Goal: Information Seeking & Learning: Find specific fact

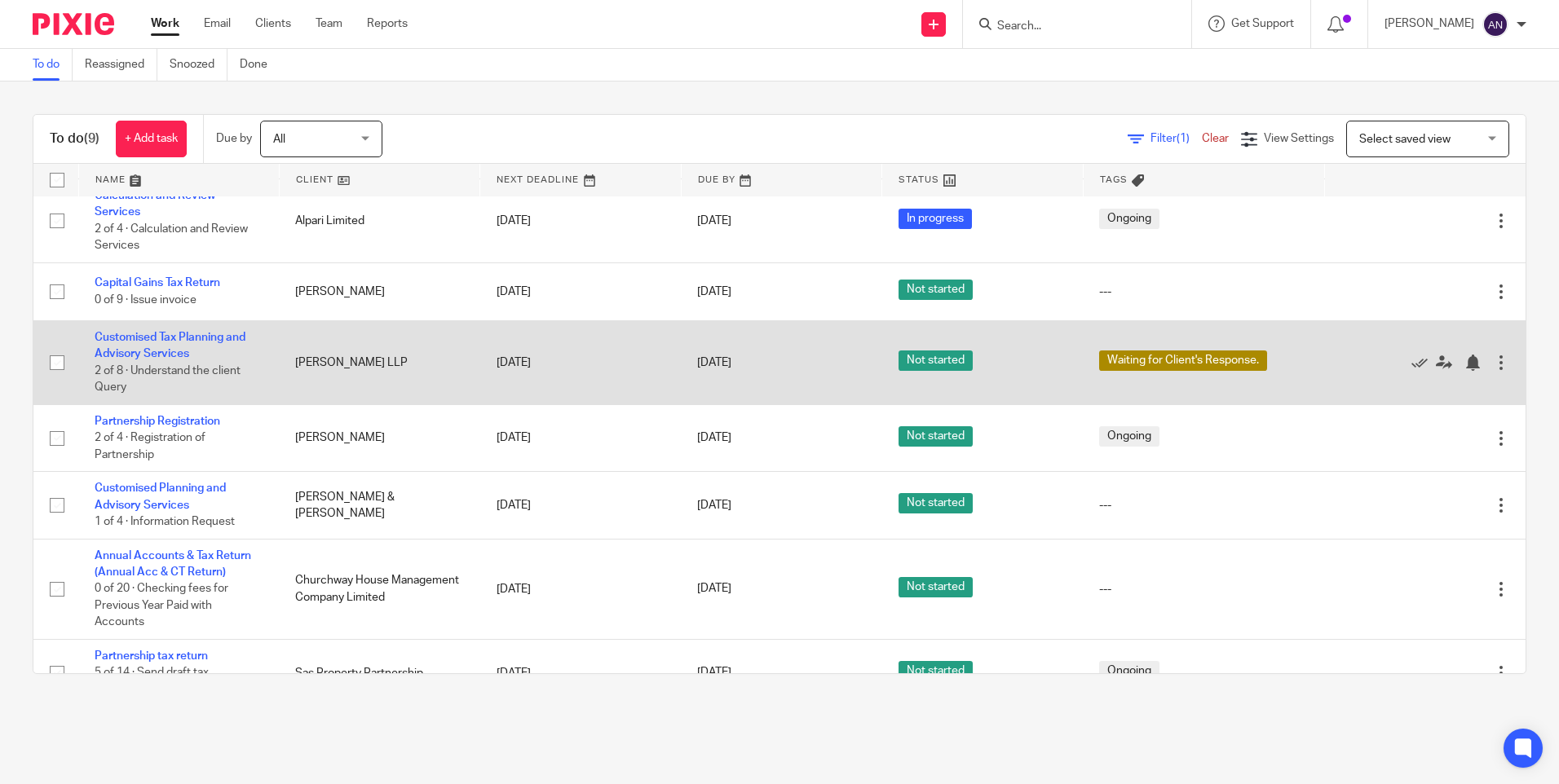
scroll to position [167, 0]
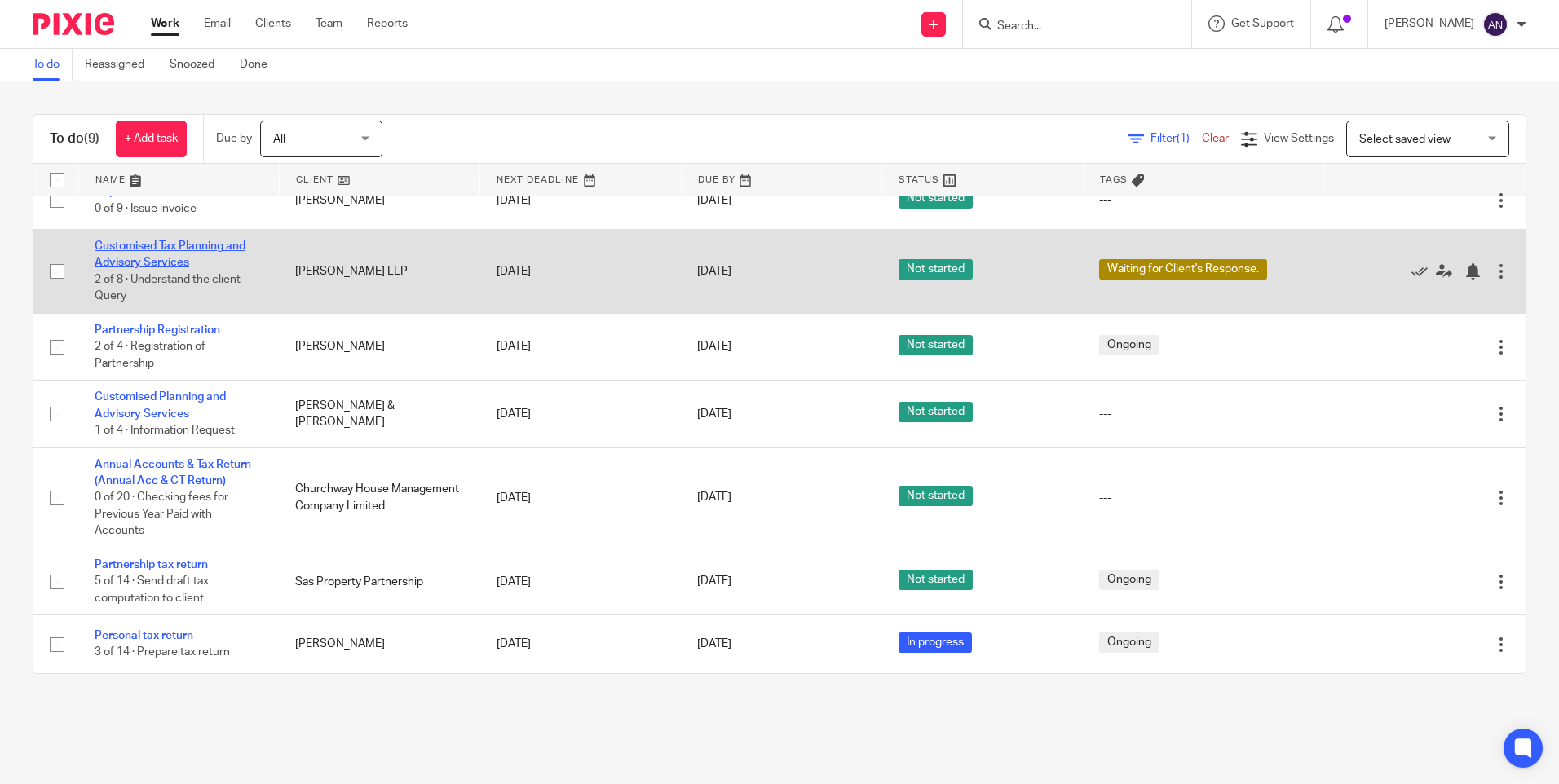
click at [157, 259] on link "Customised Tax Planning and Advisory Services" at bounding box center [170, 255] width 150 height 28
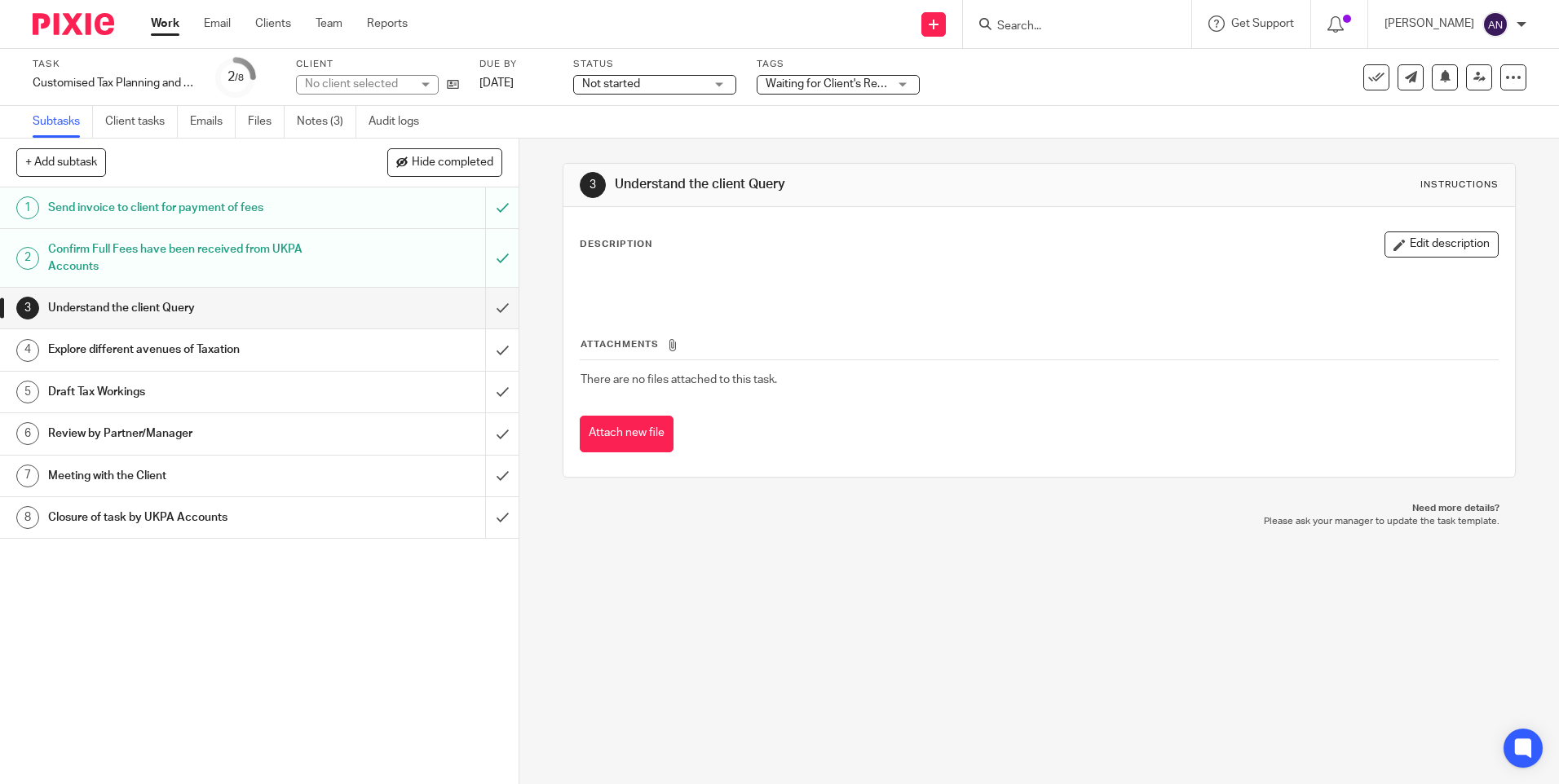
click at [541, 163] on div "3 Understand the client Query Instructions Description Edit description Attachm…" at bounding box center [1038, 461] width 1039 height 646
click at [552, 205] on div "3 Understand the client Query Instructions Description Edit description Attachm…" at bounding box center [1038, 461] width 1039 height 646
click at [548, 250] on div "3 Understand the client Query Instructions Description Edit description Attachm…" at bounding box center [1038, 461] width 1039 height 646
click at [450, 80] on icon at bounding box center [453, 84] width 12 height 12
click at [1027, 23] on input "Search" at bounding box center [1069, 27] width 147 height 15
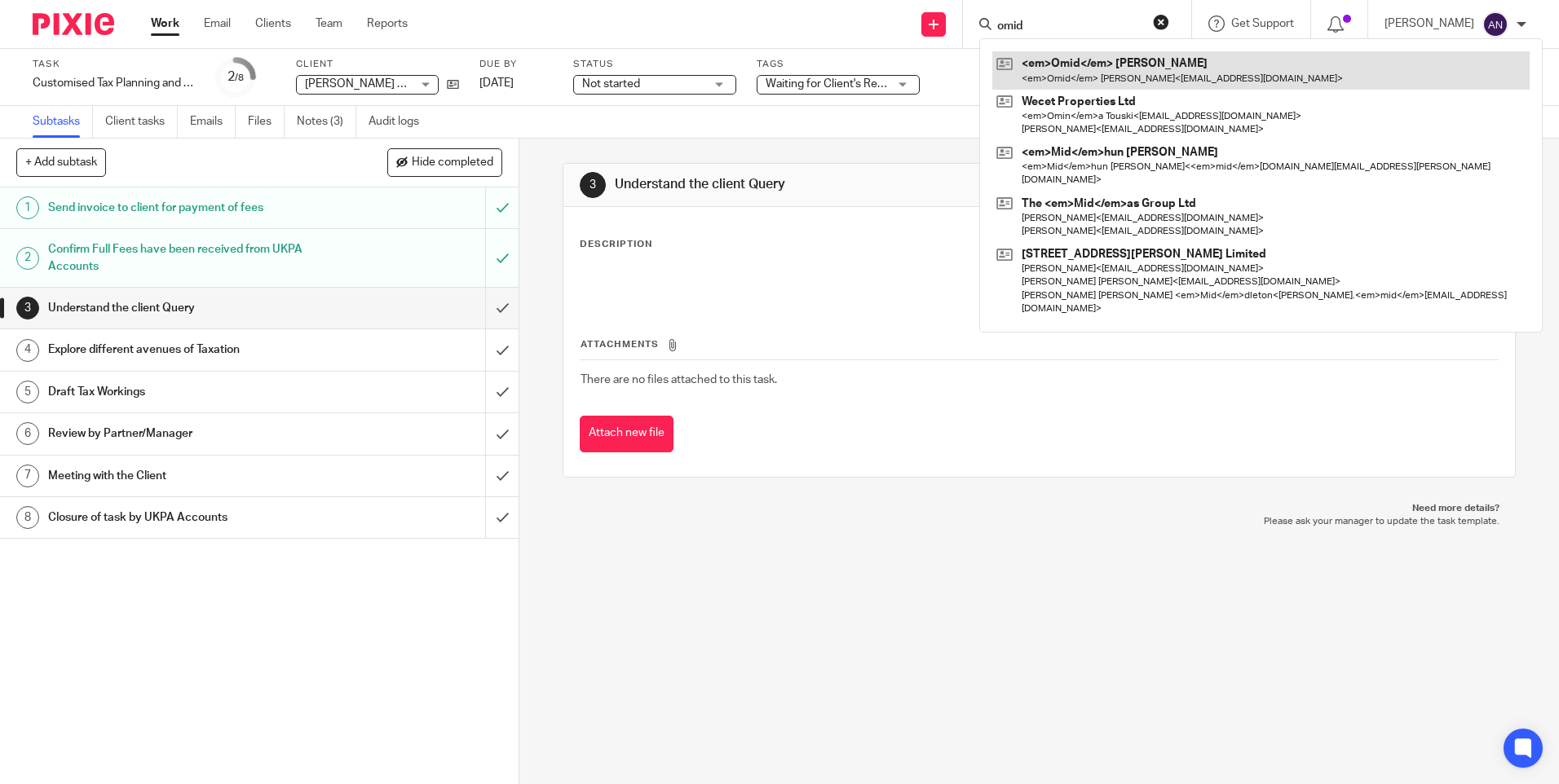
type input "omid"
click at [1077, 75] on link at bounding box center [1261, 70] width 537 height 37
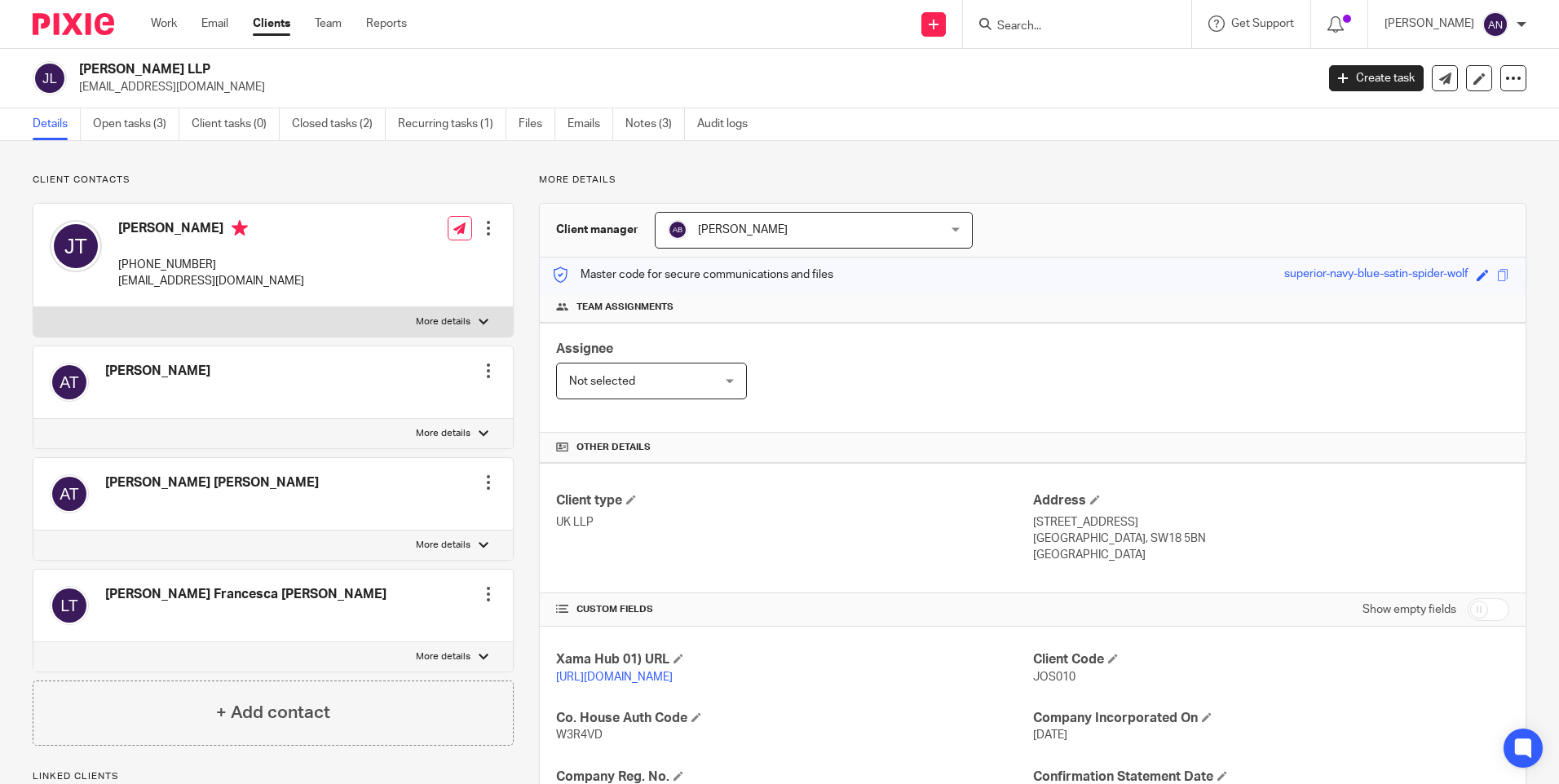
click at [628, 158] on div "Client contacts Annike Isabela Tan Edit contact Create client from contact Expo…" at bounding box center [779, 617] width 1559 height 953
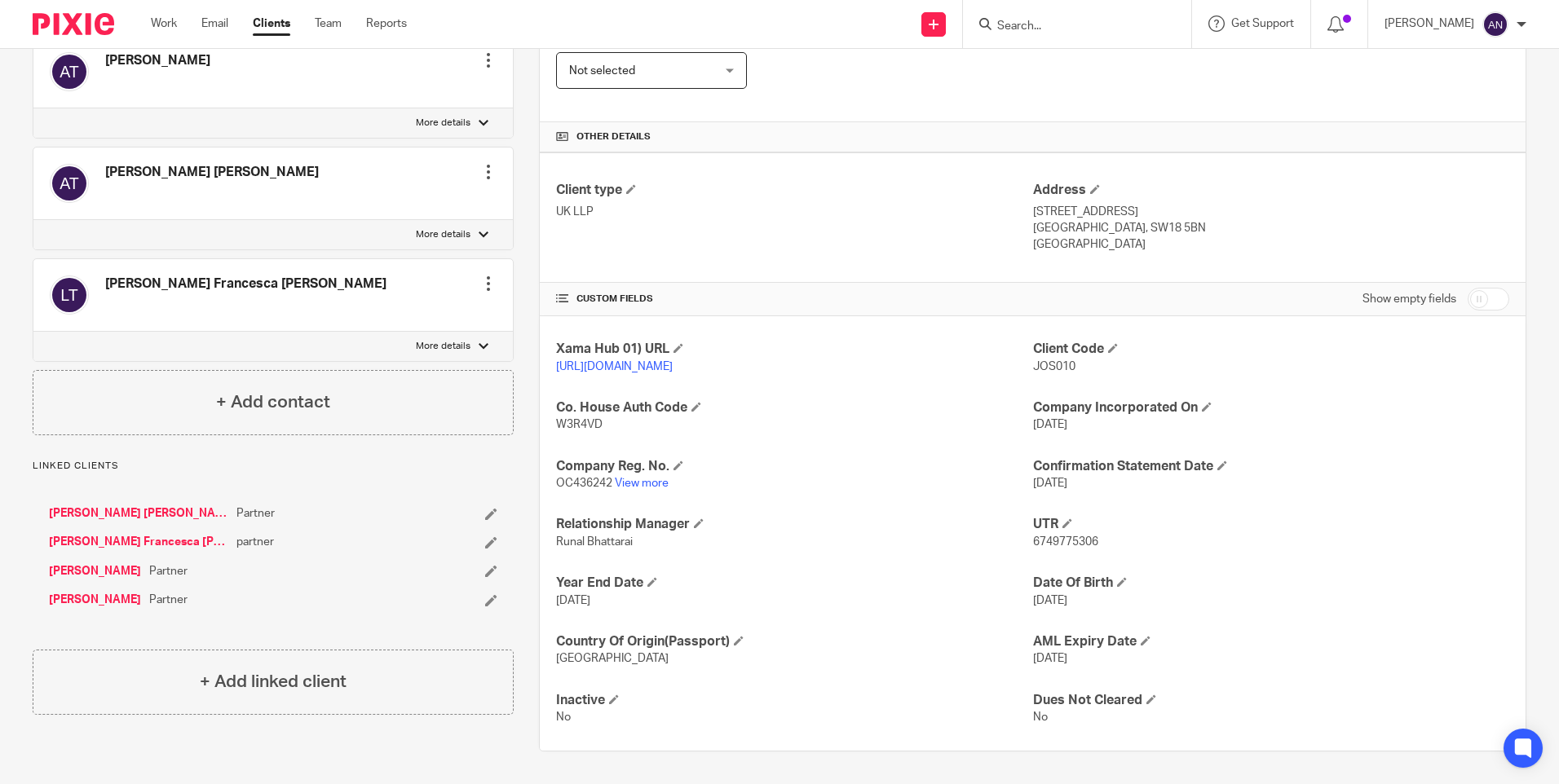
scroll to position [294, 0]
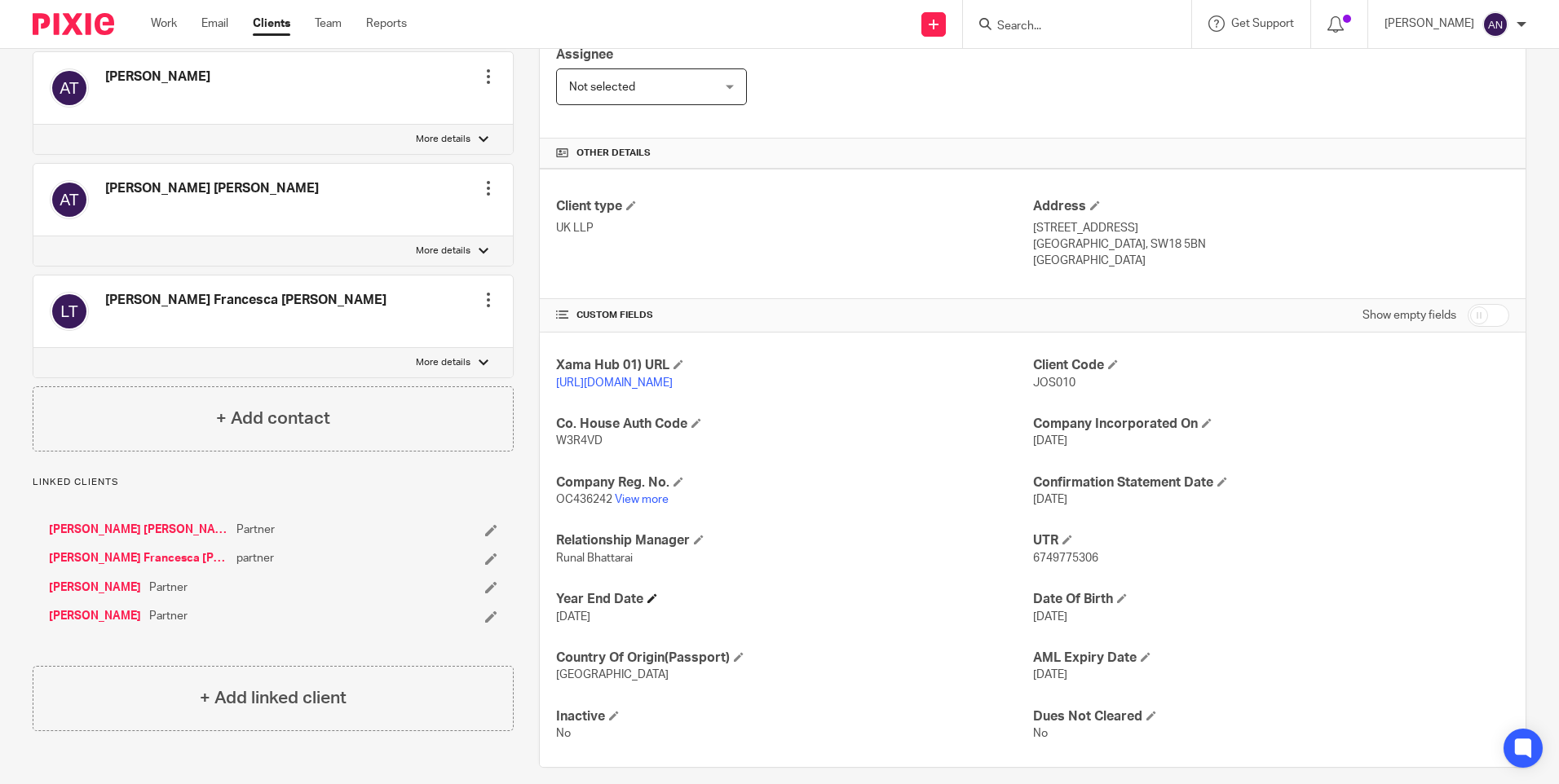
click at [791, 608] on h4 "Year End Date" at bounding box center [794, 600] width 476 height 17
drag, startPoint x: 1326, startPoint y: 100, endPoint x: 1334, endPoint y: 93, distance: 10.6
click at [1326, 100] on div "Assignee Not selected Not selected Not selected Aarshika Awale Aayush Niraula A…" at bounding box center [1033, 83] width 986 height 110
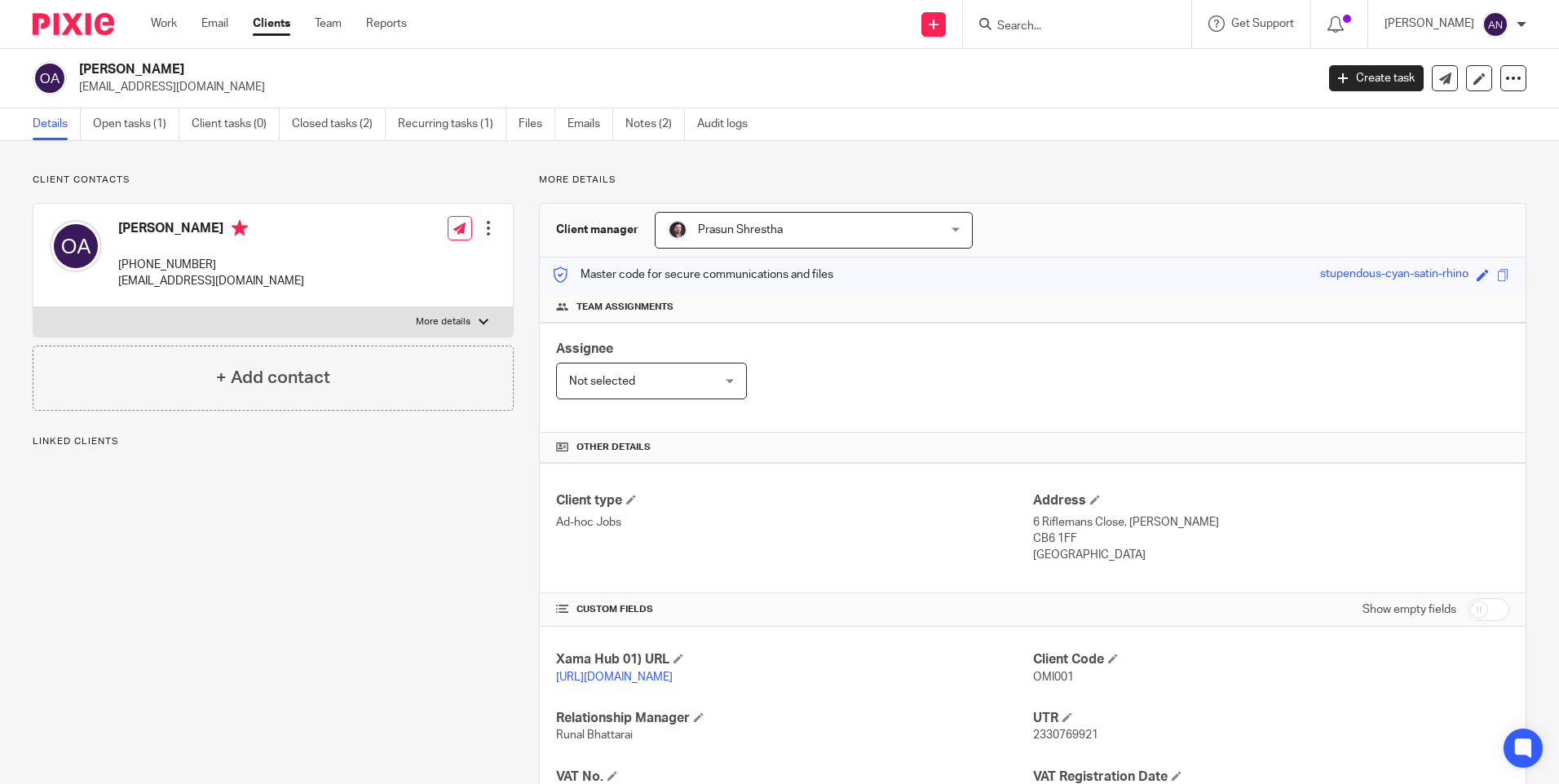
click at [1025, 397] on div "Assignee Not selected Not selected Not selected Aarshika Awale Aayush Niraula A…" at bounding box center [1033, 377] width 986 height 110
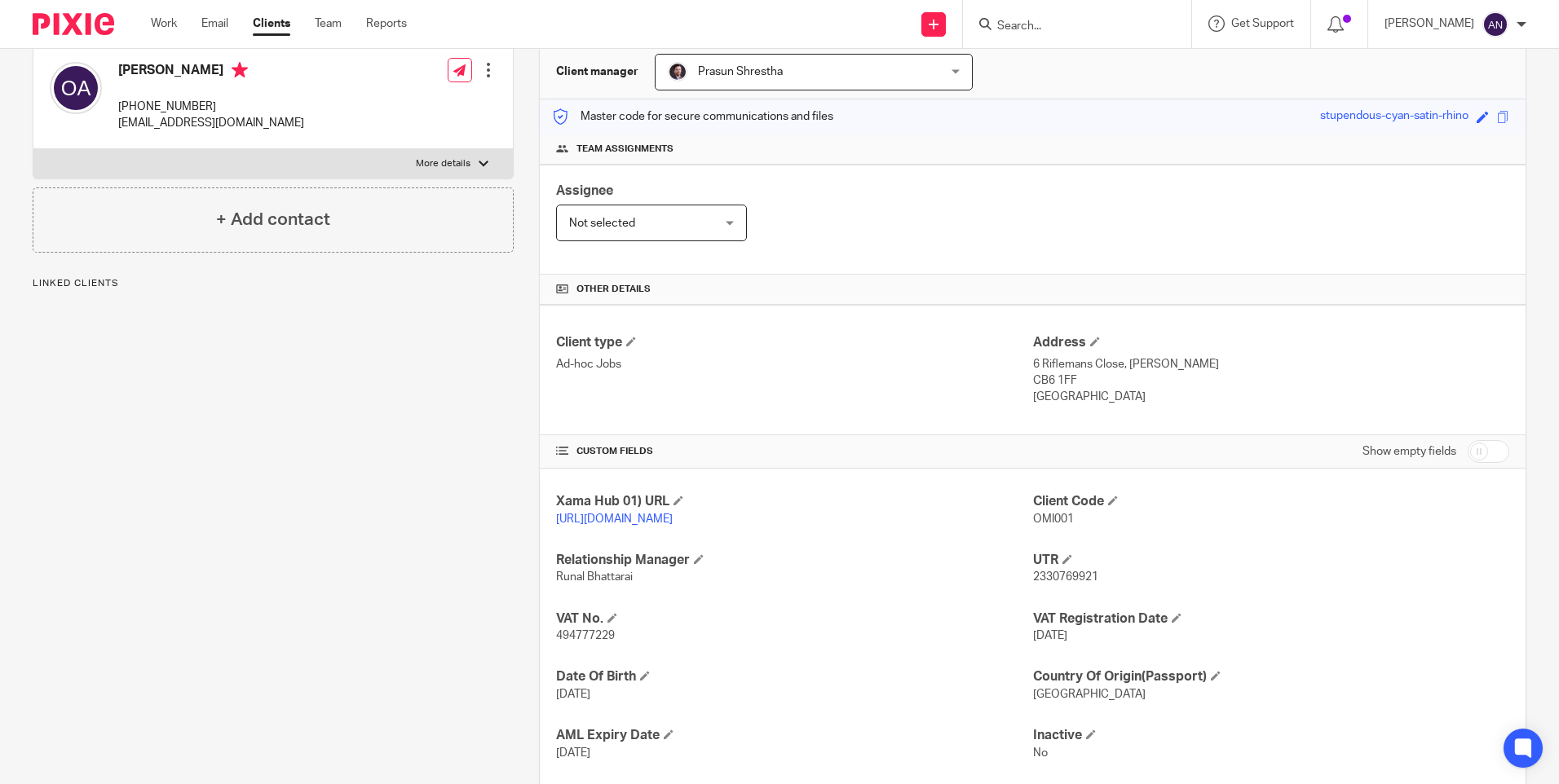
scroll to position [163, 0]
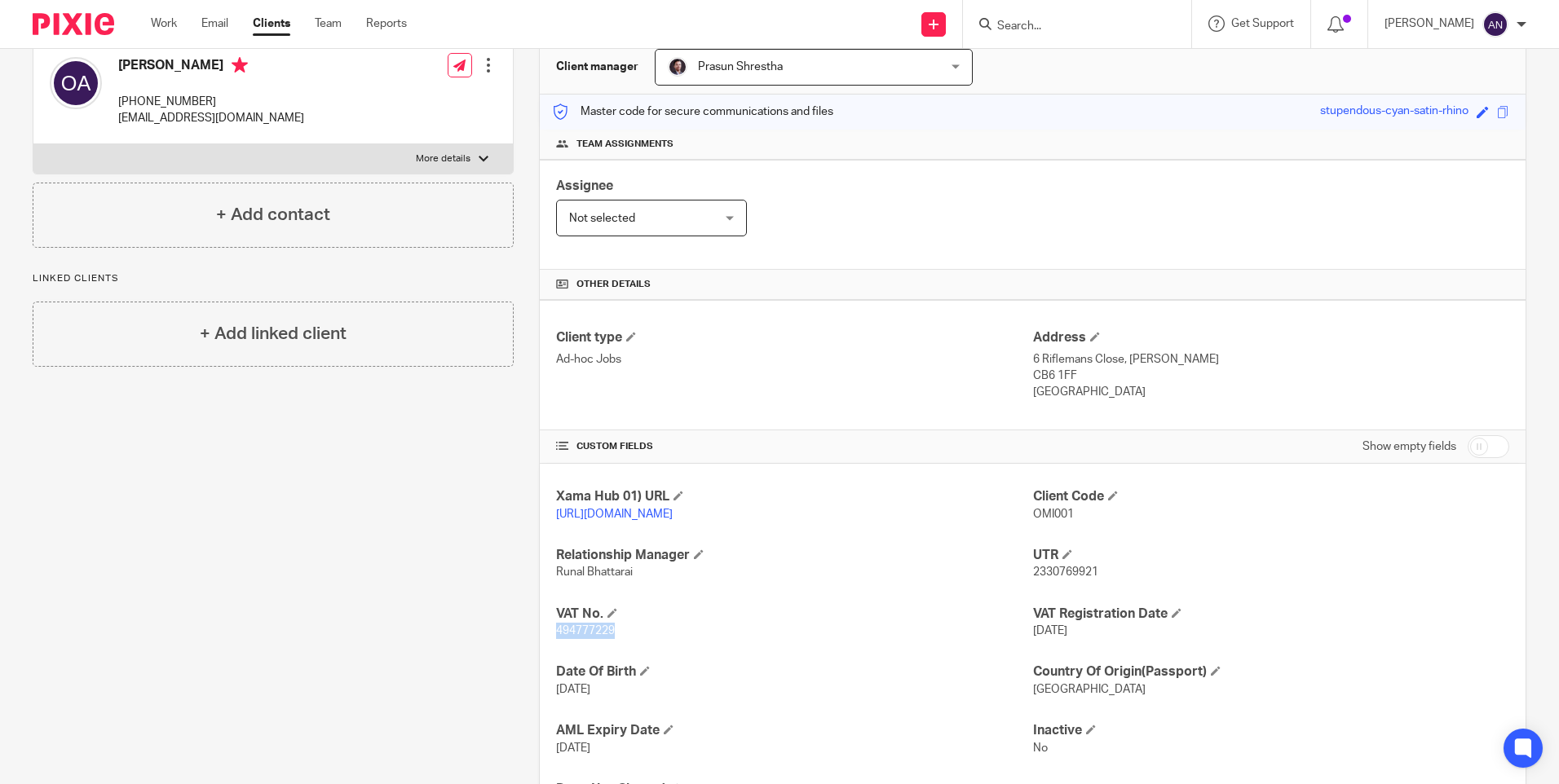
drag, startPoint x: 613, startPoint y: 648, endPoint x: 555, endPoint y: 650, distance: 58.0
click at [556, 639] on p "494777229" at bounding box center [794, 630] width 476 height 17
copy span "494777229"
drag, startPoint x: 555, startPoint y: 650, endPoint x: 712, endPoint y: 630, distance: 158.3
click at [711, 622] on h4 "VAT No." at bounding box center [794, 615] width 476 height 17
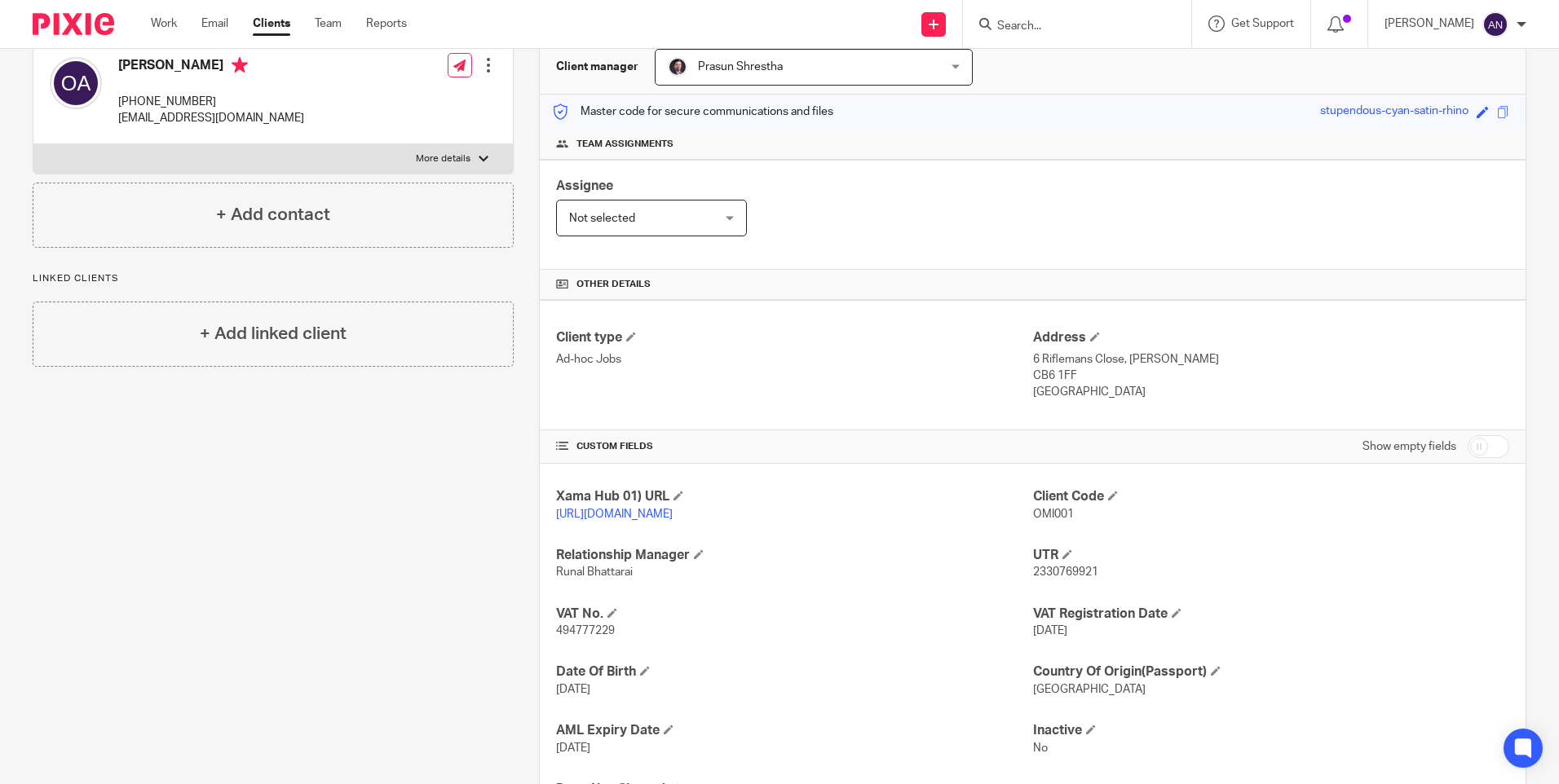
drag, startPoint x: 1283, startPoint y: 537, endPoint x: 1497, endPoint y: 455, distance: 229.2
click at [1283, 522] on div "Client Code OMI001" at bounding box center [1271, 505] width 476 height 34
click at [843, 366] on p "Ad-hoc Jobs" at bounding box center [794, 359] width 476 height 17
click at [1179, 389] on p "United Kingdom" at bounding box center [1271, 392] width 476 height 17
click at [1189, 380] on p "CB6 1FF" at bounding box center [1271, 375] width 476 height 17
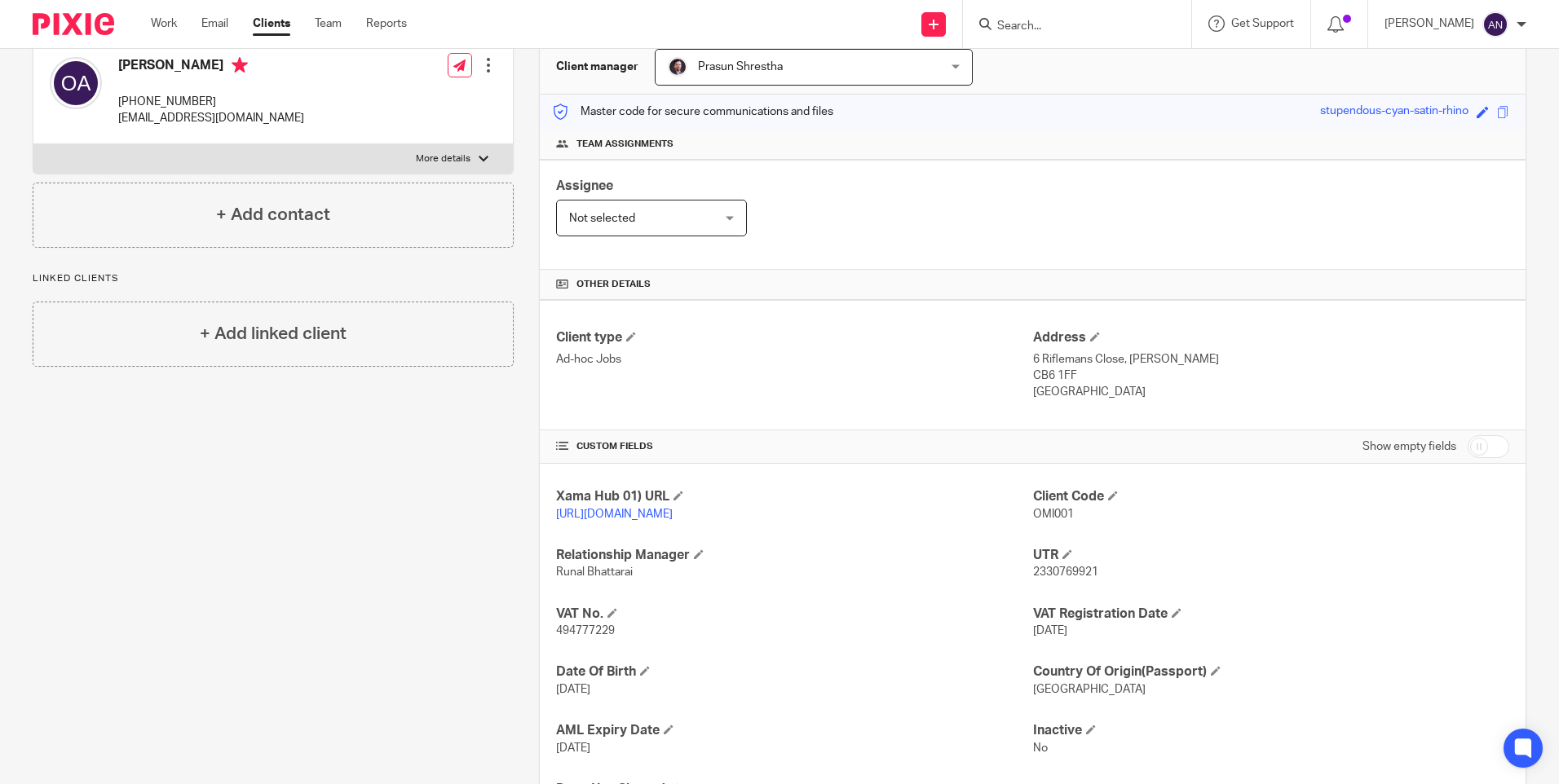
click at [1189, 380] on p "CB6 1FF" at bounding box center [1271, 375] width 476 height 17
click at [878, 347] on div "Client type Ad-hoc Jobs" at bounding box center [794, 365] width 476 height 72
click at [882, 360] on p "Ad-hoc Jobs" at bounding box center [794, 359] width 476 height 17
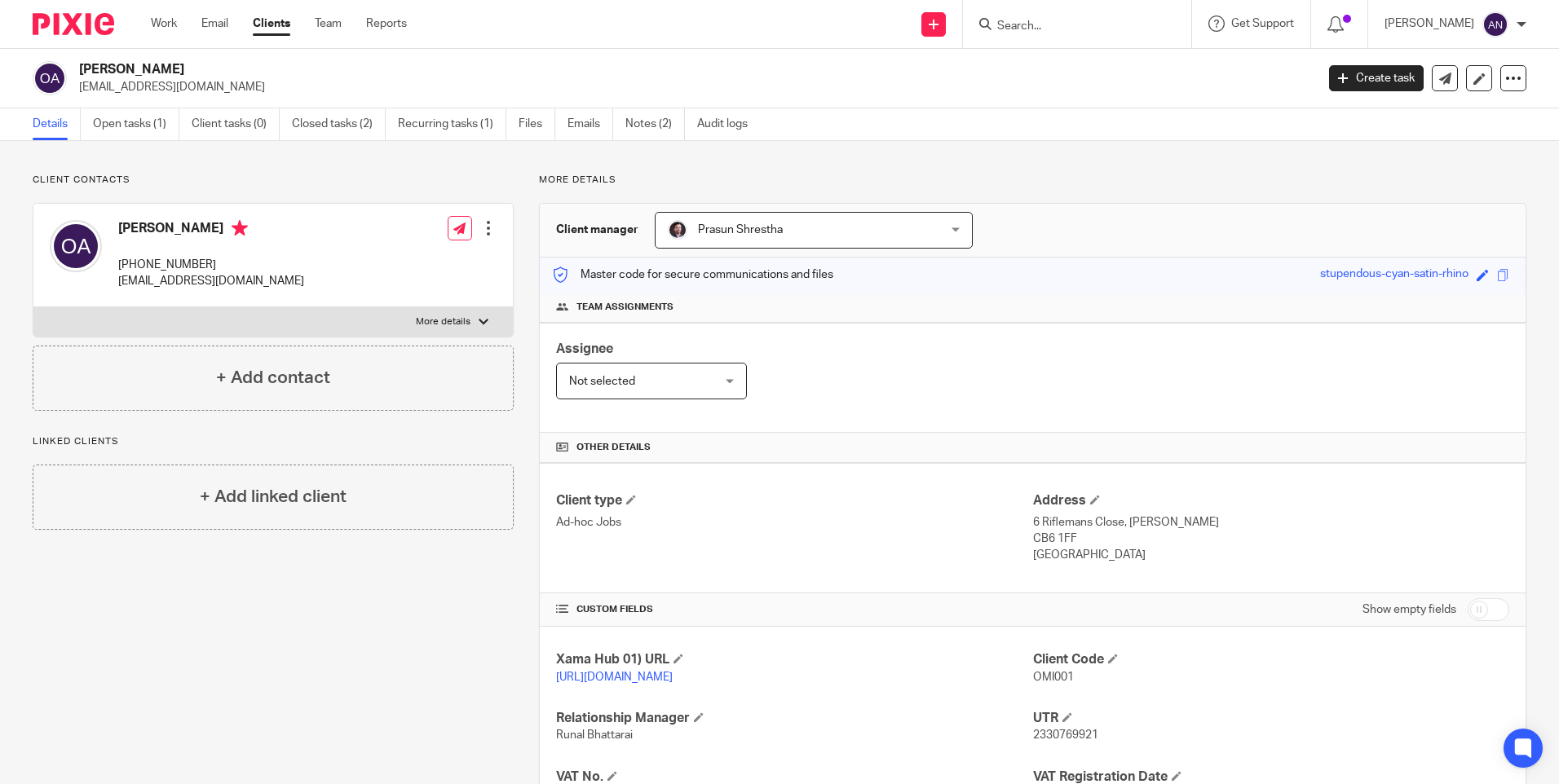
click at [886, 369] on div "Assignee Not selected Not selected Not selected Aarshika Awale Aayush Niraula A…" at bounding box center [1033, 377] width 986 height 110
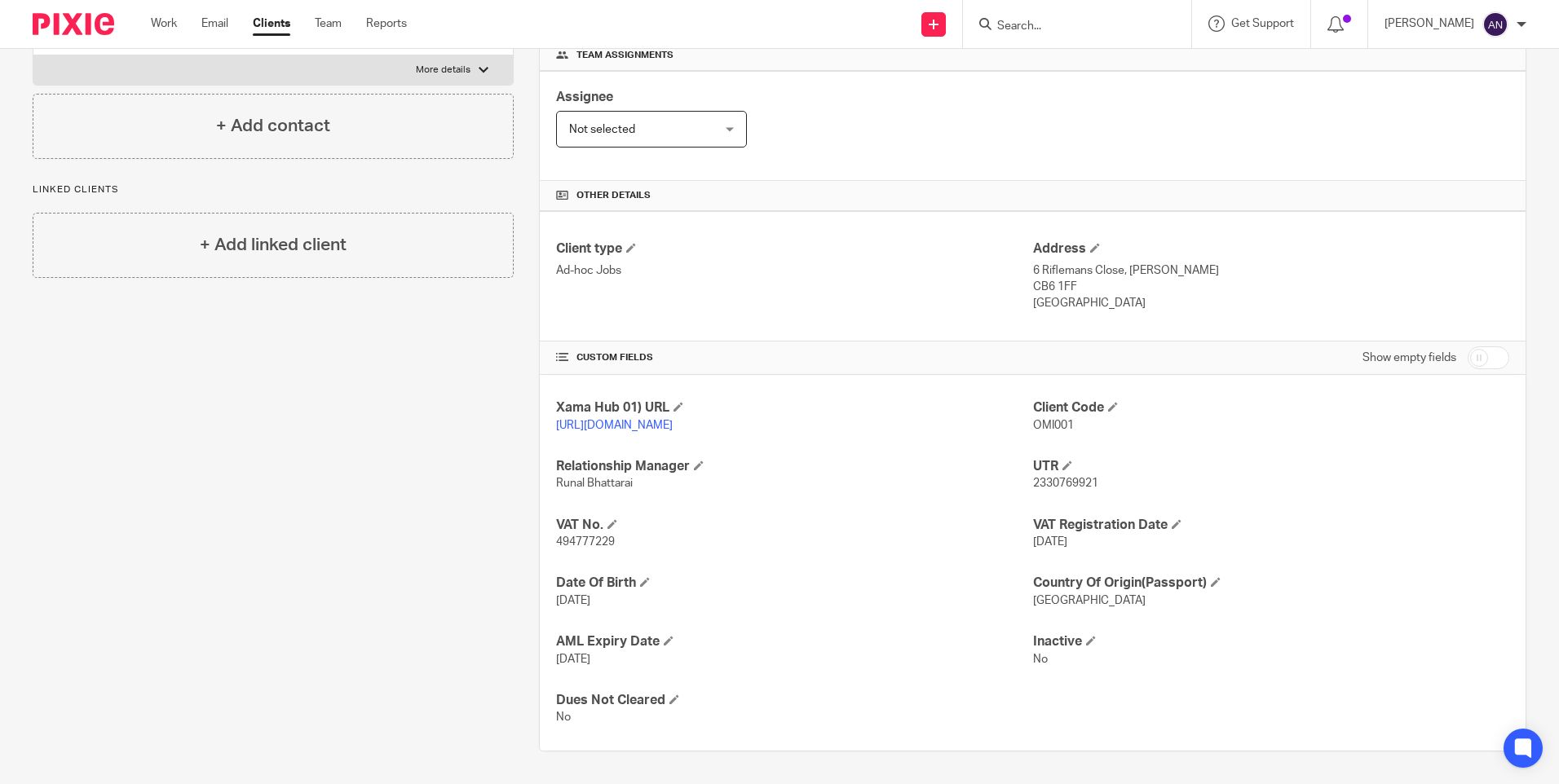
click at [898, 539] on p "494777229" at bounding box center [794, 541] width 476 height 17
click at [900, 262] on p "Ad-hoc Jobs" at bounding box center [794, 270] width 476 height 17
click at [1423, 241] on h4 "Address" at bounding box center [1271, 249] width 476 height 17
